Goal: Task Accomplishment & Management: Manage account settings

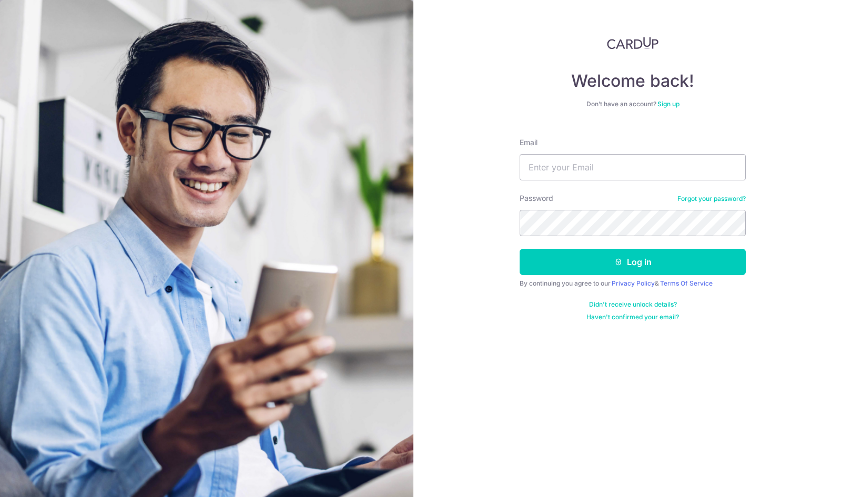
click at [582, 163] on input "Email" at bounding box center [633, 167] width 226 height 26
type input "[EMAIL_ADDRESS][DOMAIN_NAME]"
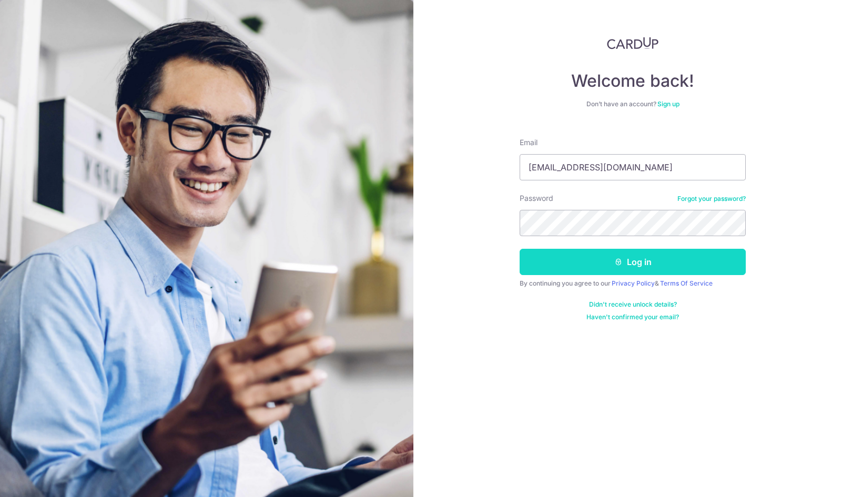
click at [639, 258] on button "Log in" at bounding box center [633, 262] width 226 height 26
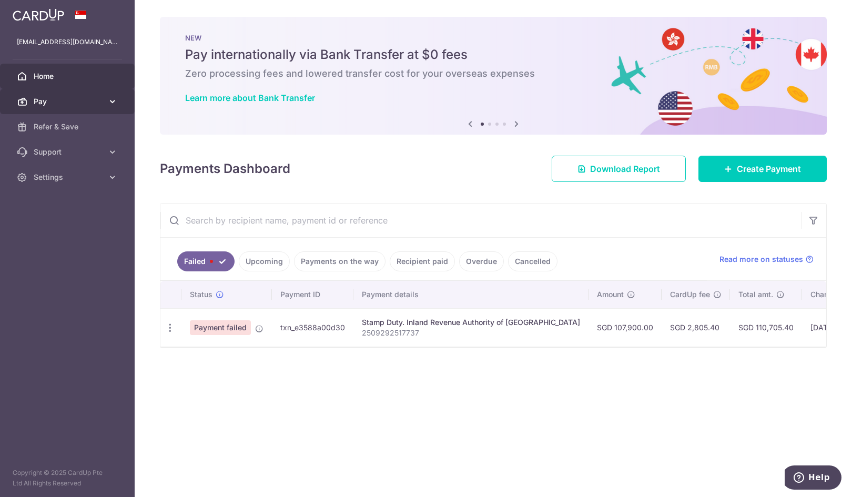
click at [110, 100] on icon at bounding box center [112, 101] width 11 height 11
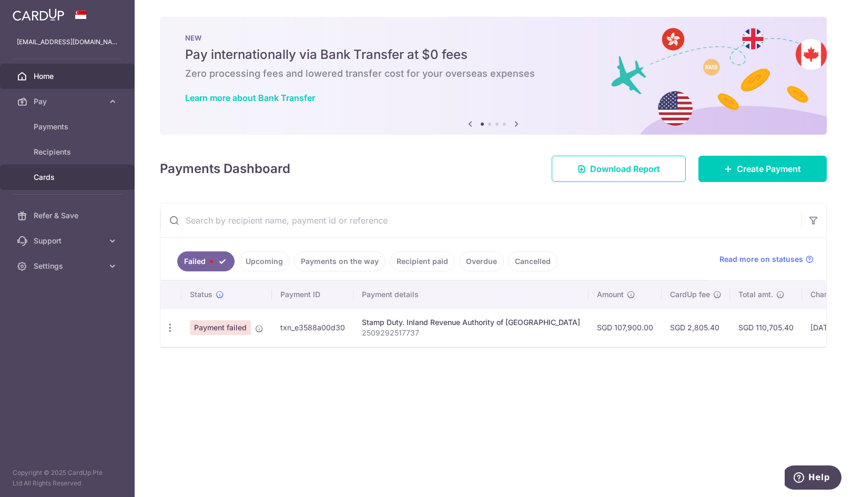
click at [53, 177] on span "Cards" at bounding box center [68, 177] width 69 height 11
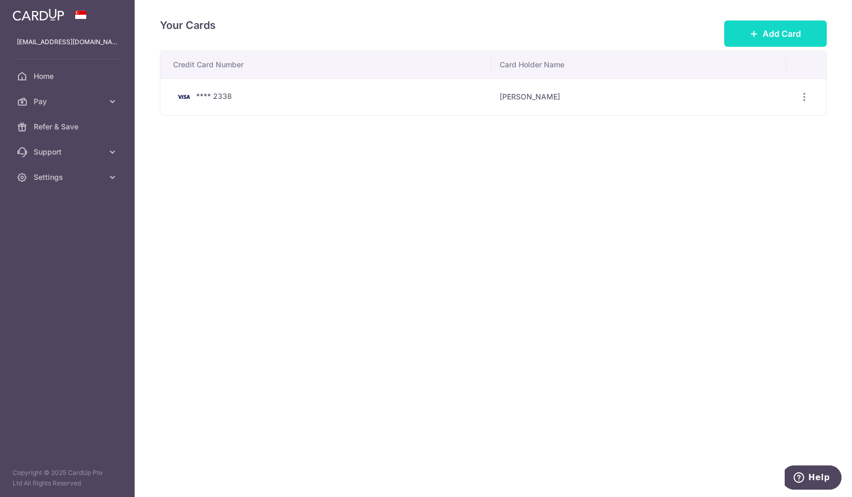
click at [761, 26] on button "Add Card" at bounding box center [775, 34] width 103 height 26
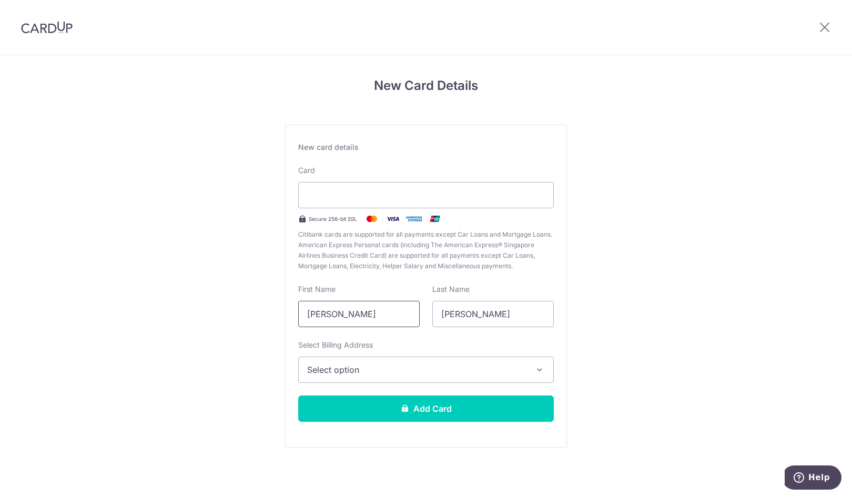
drag, startPoint x: 382, startPoint y: 318, endPoint x: 388, endPoint y: 315, distance: 6.1
click at [382, 318] on input "Albert" at bounding box center [359, 314] width 122 height 26
click at [315, 374] on span "Select option" at bounding box center [416, 370] width 219 height 13
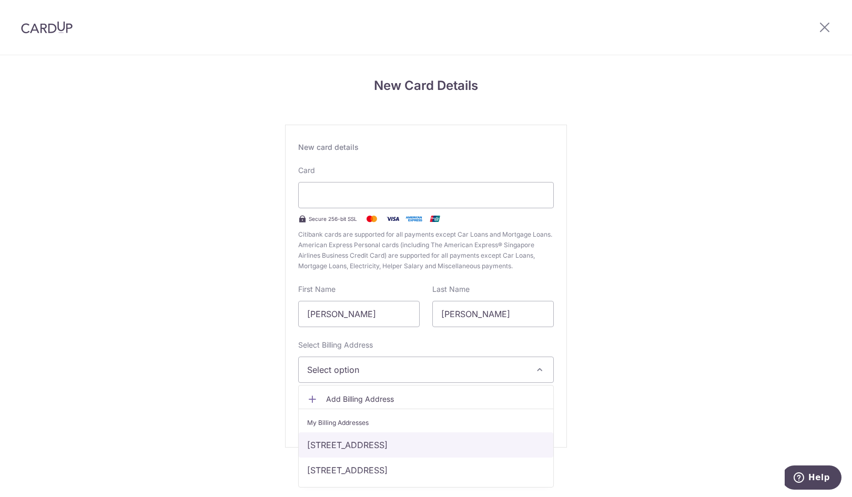
click at [387, 446] on link "Block 10, #07-33, 10 Bedok Rise, Singapore, Singapore-469601" at bounding box center [426, 444] width 255 height 25
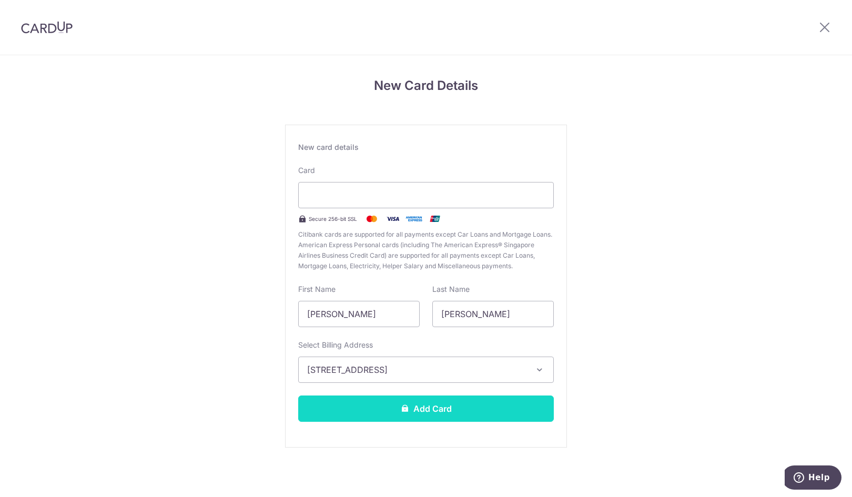
click at [383, 408] on button "Add Card" at bounding box center [426, 409] width 256 height 26
click at [449, 412] on button "Add Card" at bounding box center [426, 409] width 256 height 26
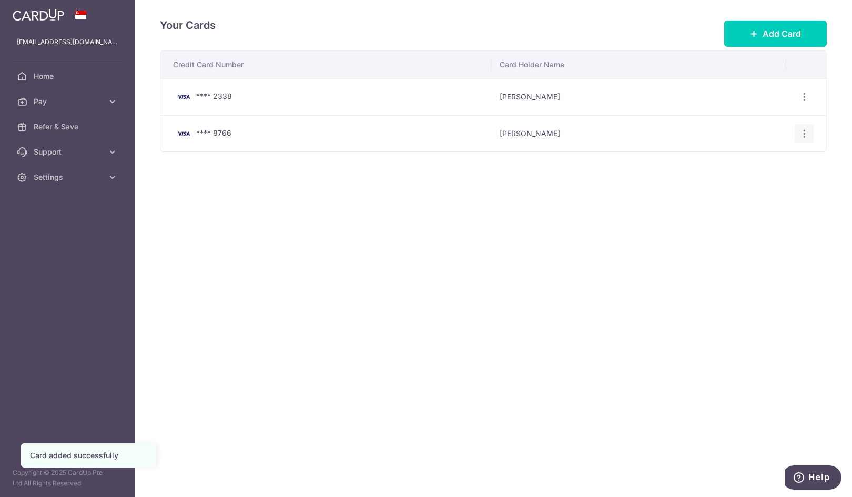
click at [812, 135] on div "View/Edit Delete" at bounding box center [804, 133] width 19 height 19
click at [802, 134] on icon "button" at bounding box center [804, 133] width 11 height 11
drag, startPoint x: 442, startPoint y: 311, endPoint x: 399, endPoint y: 304, distance: 43.8
click at [442, 311] on div "Your Cards Add Card Credit Card Number Card Holder Name **** 2338 Albert Ng Vie…" at bounding box center [494, 248] width 718 height 497
click at [46, 81] on span "Home" at bounding box center [68, 76] width 69 height 11
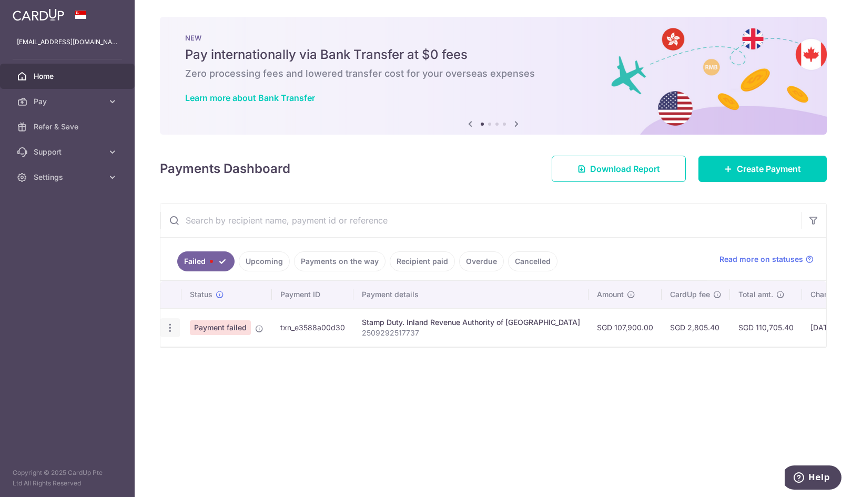
click at [173, 327] on icon "button" at bounding box center [170, 328] width 11 height 11
click at [212, 360] on span "Update payment" at bounding box center [226, 356] width 72 height 13
radio input "true"
type input "107,900.00"
type input "2509292517737"
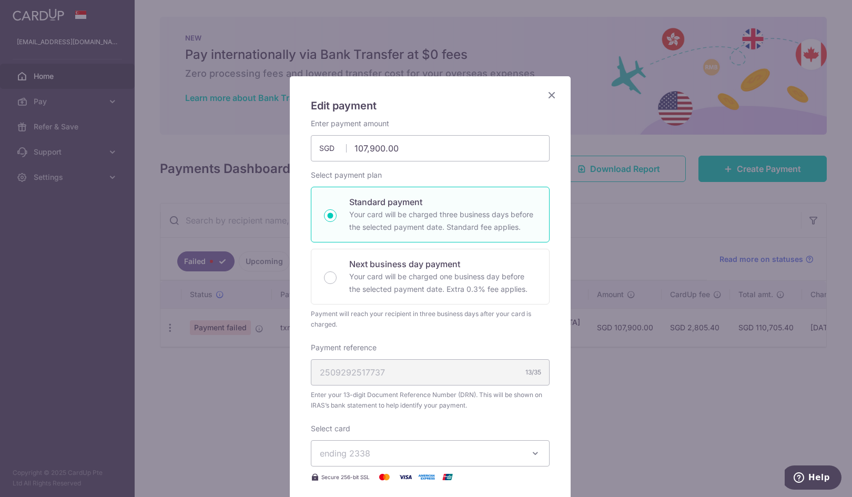
scroll to position [105, 0]
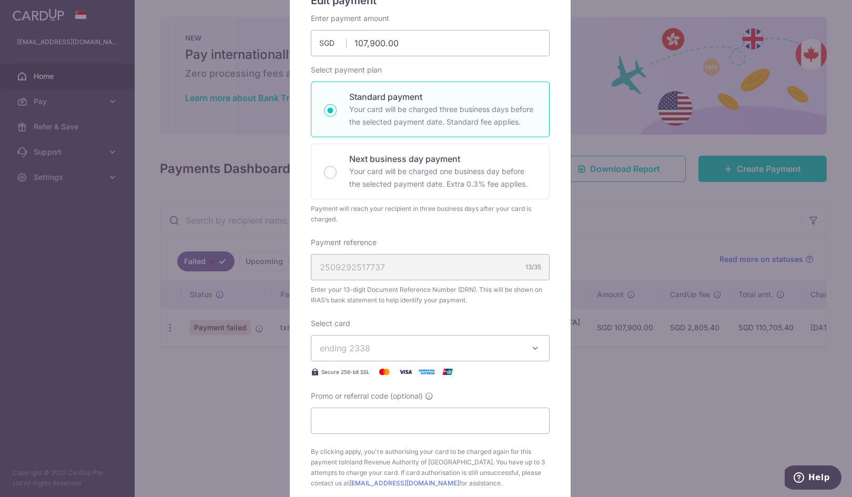
click at [502, 273] on div "2509292517737 13/35" at bounding box center [430, 267] width 239 height 26
click at [491, 266] on div "2509292517737 13/35" at bounding box center [430, 267] width 239 height 26
click at [436, 343] on span "ending 2338" at bounding box center [421, 348] width 202 height 13
click at [464, 320] on div "Select card ending 2338 **** 2338 **** 8766 Secure 256-bit SSL" at bounding box center [430, 348] width 239 height 60
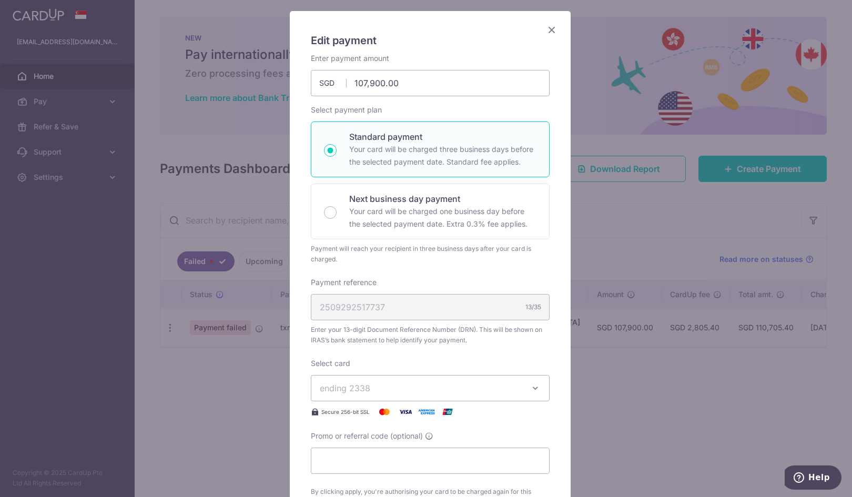
scroll to position [0, 0]
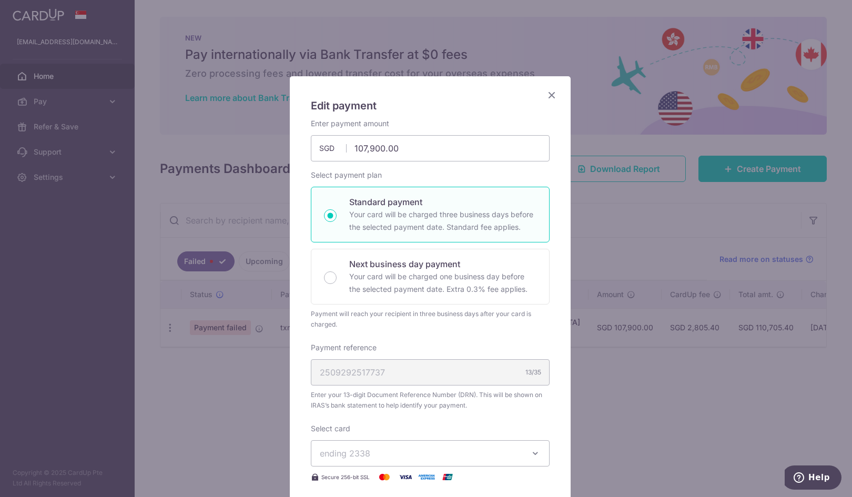
click at [546, 91] on icon "Close" at bounding box center [552, 94] width 13 height 13
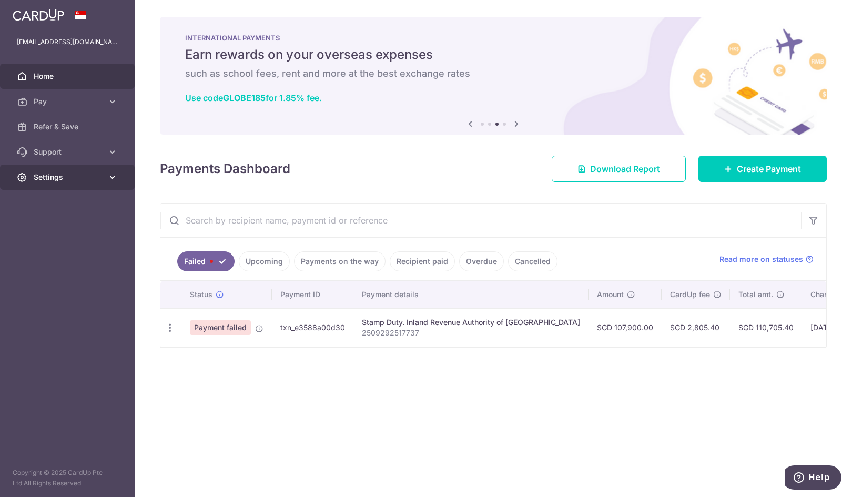
click at [61, 176] on span "Settings" at bounding box center [68, 177] width 69 height 11
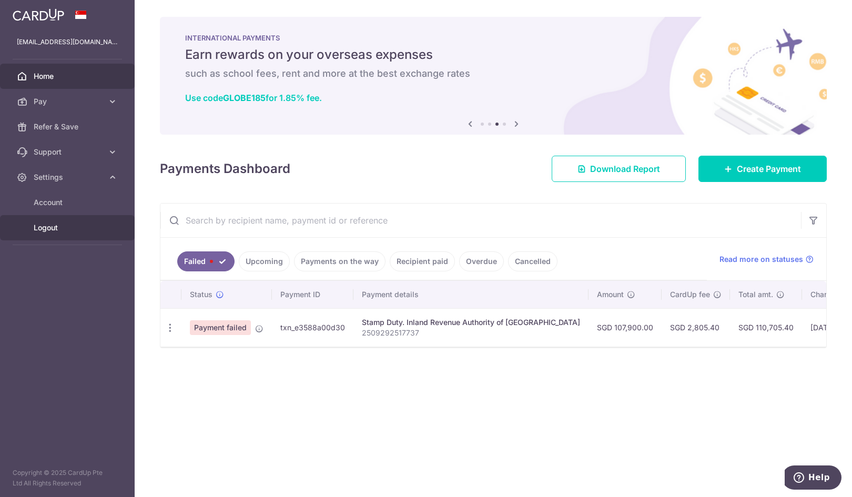
click at [43, 229] on span "Logout" at bounding box center [68, 228] width 69 height 11
